Goal: Book appointment/travel/reservation

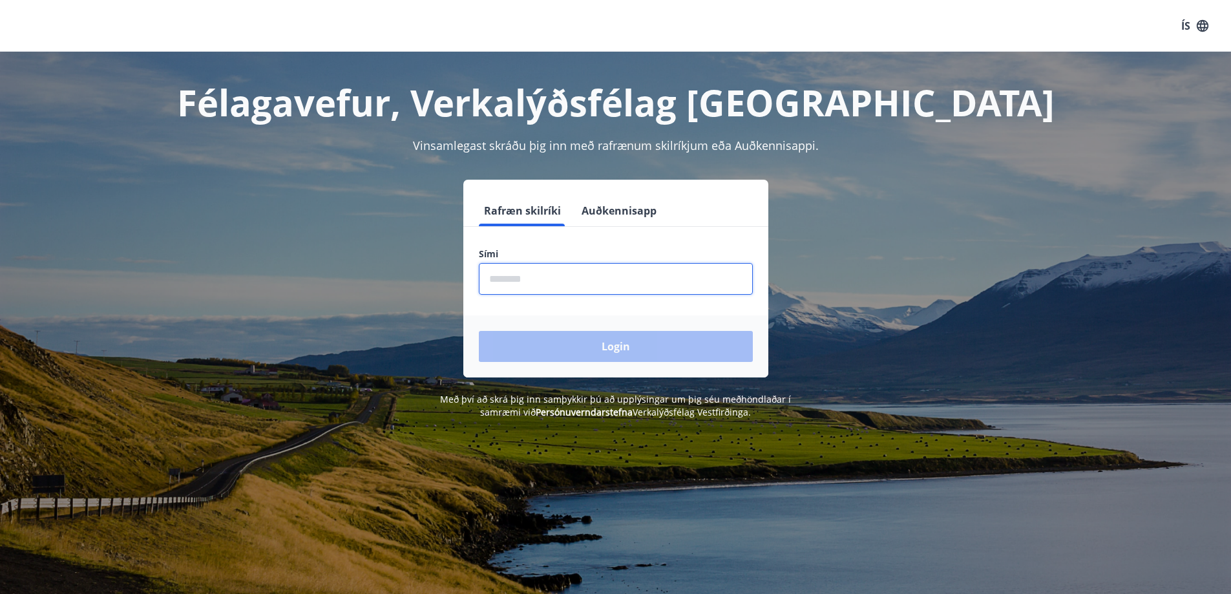
drag, startPoint x: 580, startPoint y: 277, endPoint x: 441, endPoint y: 295, distance: 140.1
click at [443, 294] on div "Rafræn skilríki Auðkennisapp Sími ​ Login" at bounding box center [615, 279] width 899 height 198
type input "********"
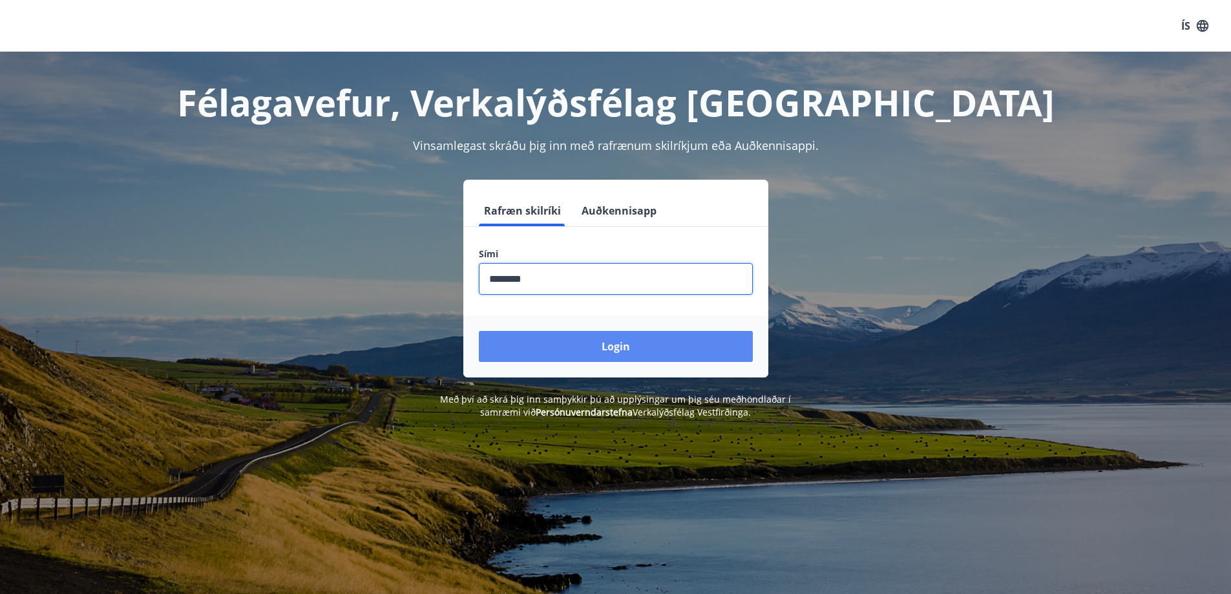
click at [560, 342] on button "Login" at bounding box center [616, 346] width 274 height 31
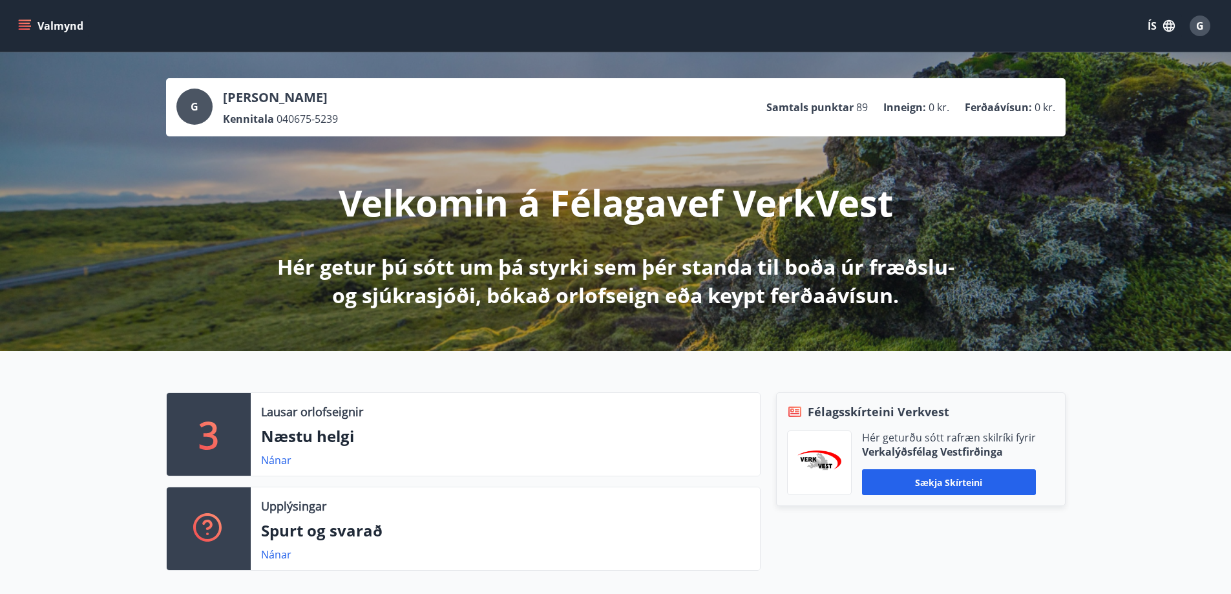
click at [23, 20] on icon "menu" at bounding box center [26, 20] width 14 height 1
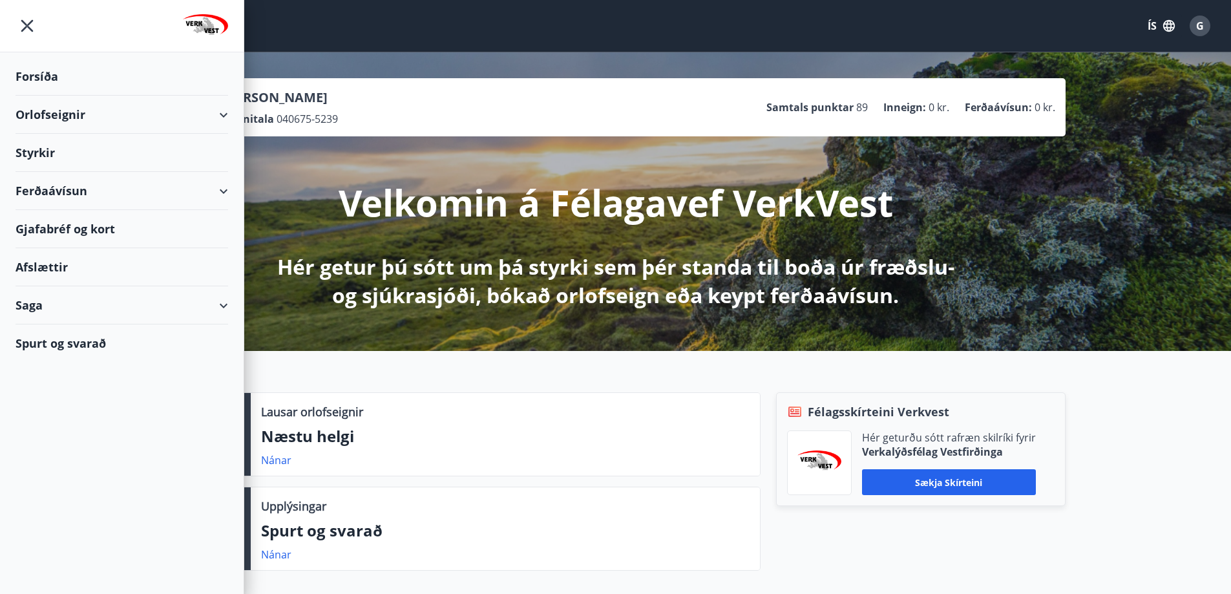
click at [87, 114] on div "Orlofseignir" at bounding box center [122, 115] width 213 height 38
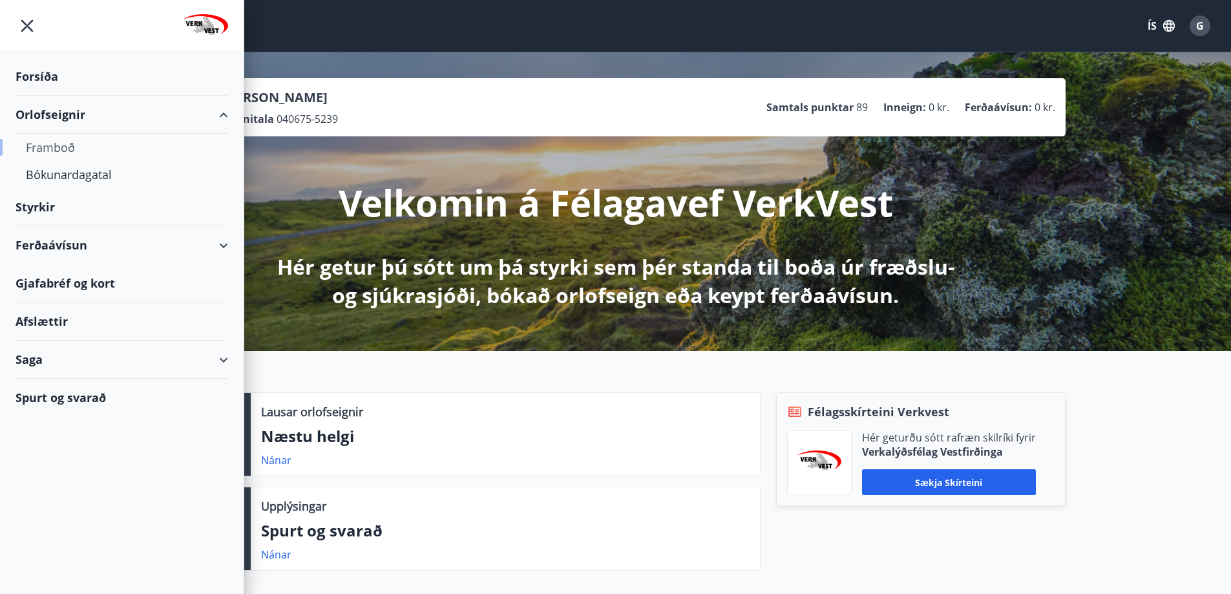
click at [54, 153] on div "Framboð" at bounding box center [122, 147] width 192 height 27
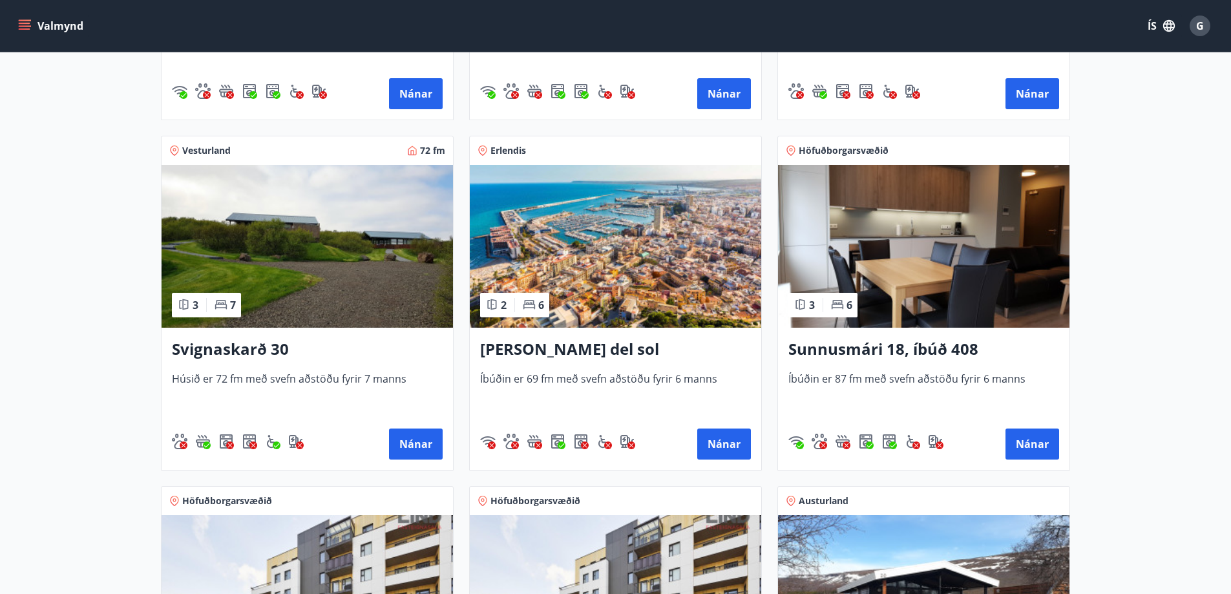
scroll to position [905, 0]
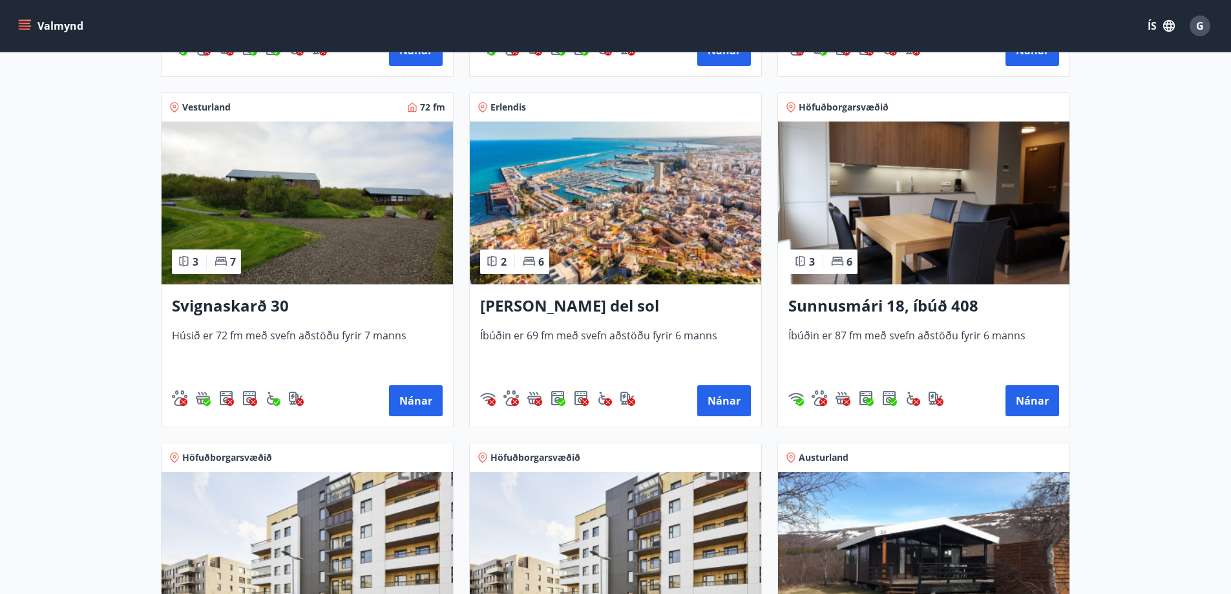
click at [671, 205] on img at bounding box center [615, 202] width 291 height 163
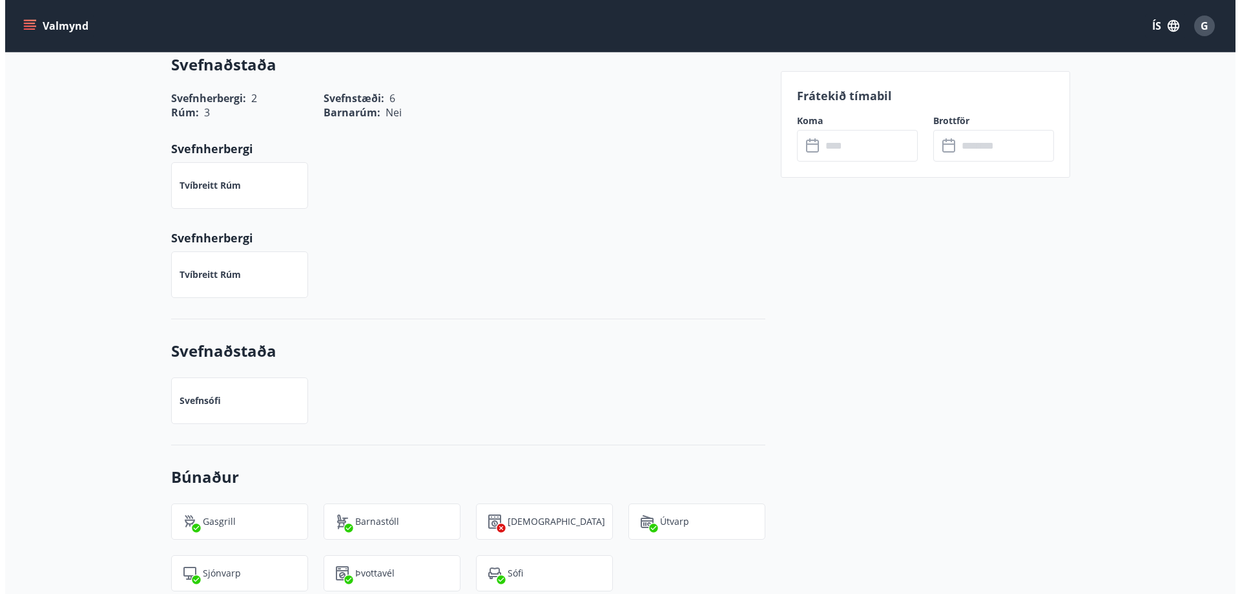
scroll to position [1228, 0]
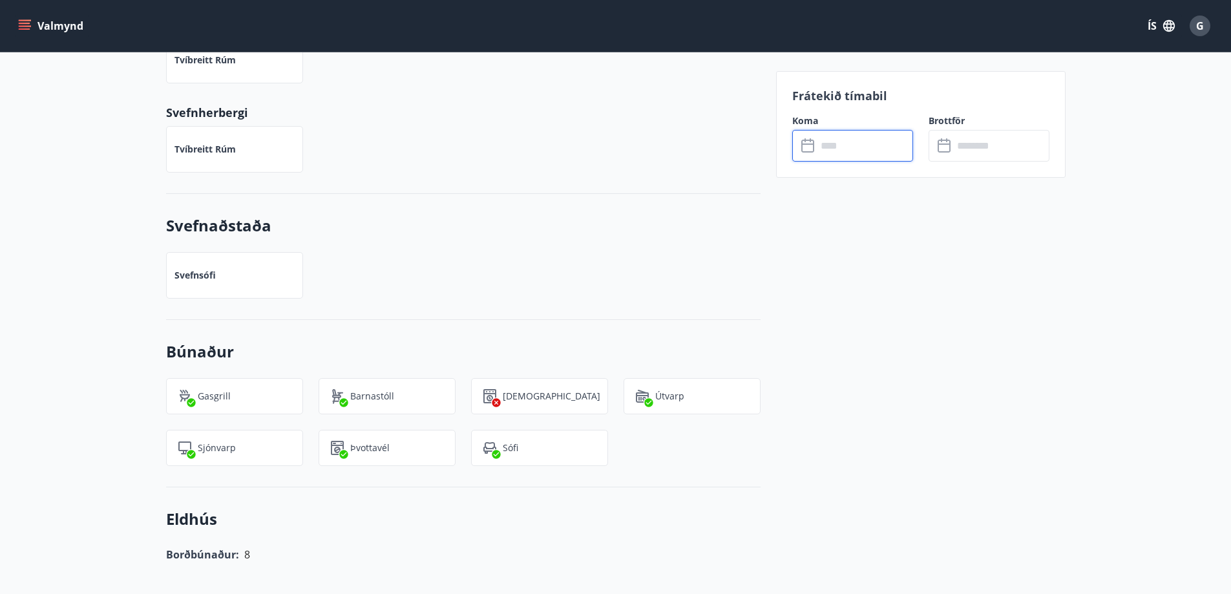
click at [846, 145] on input "text" at bounding box center [865, 146] width 96 height 32
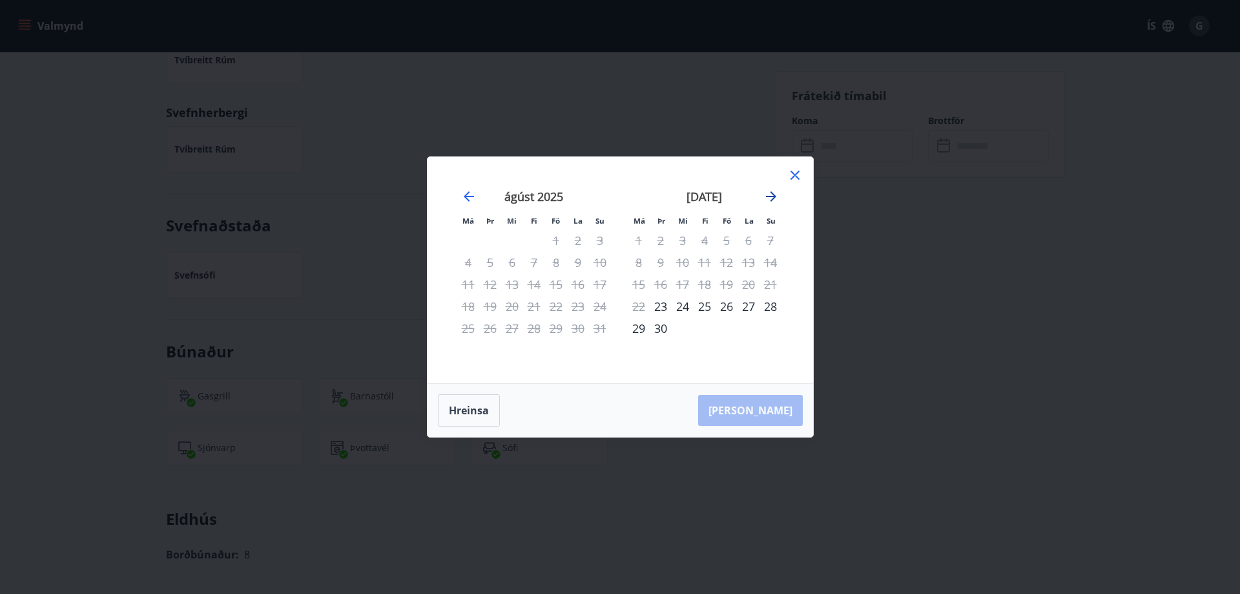
click at [775, 194] on icon "Move forward to switch to the next month." at bounding box center [772, 197] width 16 height 16
